Goal: Use online tool/utility: Utilize a website feature to perform a specific function

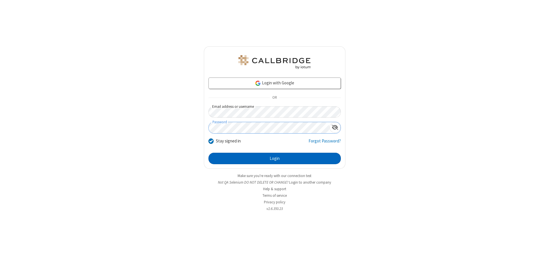
click at [275, 159] on button "Login" at bounding box center [275, 158] width 132 height 11
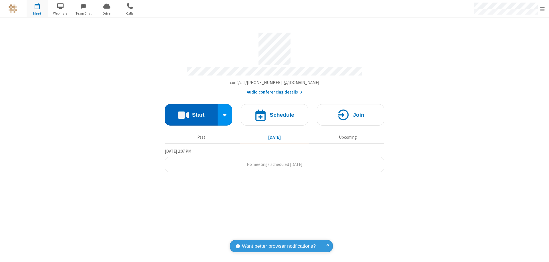
click at [191, 112] on button "Start" at bounding box center [191, 114] width 53 height 21
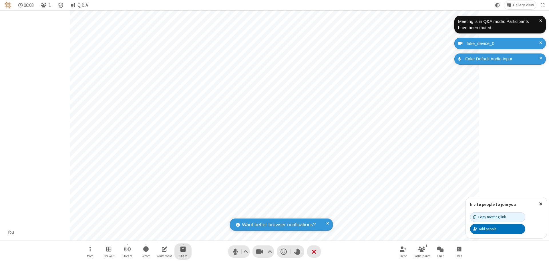
click at [183, 249] on span "Start sharing" at bounding box center [183, 249] width 5 height 7
click at [183, 214] on span "Share additional camera" at bounding box center [186, 215] width 42 height 5
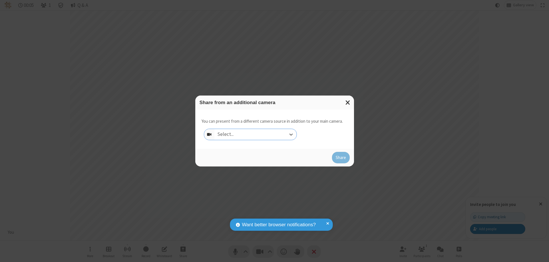
click at [256, 135] on div "Select..." at bounding box center [256, 134] width 82 height 11
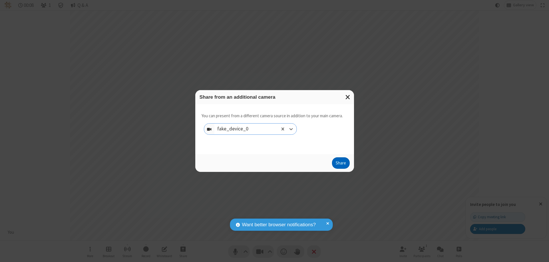
click at [341, 164] on button "Share" at bounding box center [341, 162] width 18 height 11
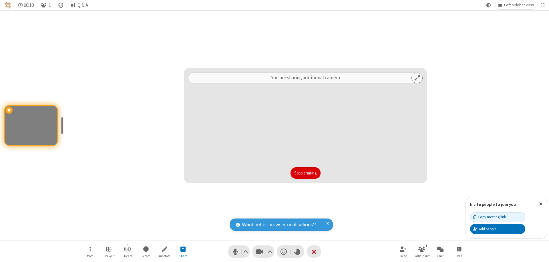
click at [306, 173] on button "Stop sharing" at bounding box center [306, 172] width 30 height 11
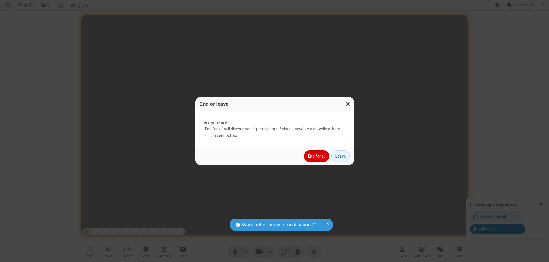
click at [317, 156] on button "End for all" at bounding box center [316, 156] width 25 height 11
